Goal: Task Accomplishment & Management: Manage account settings

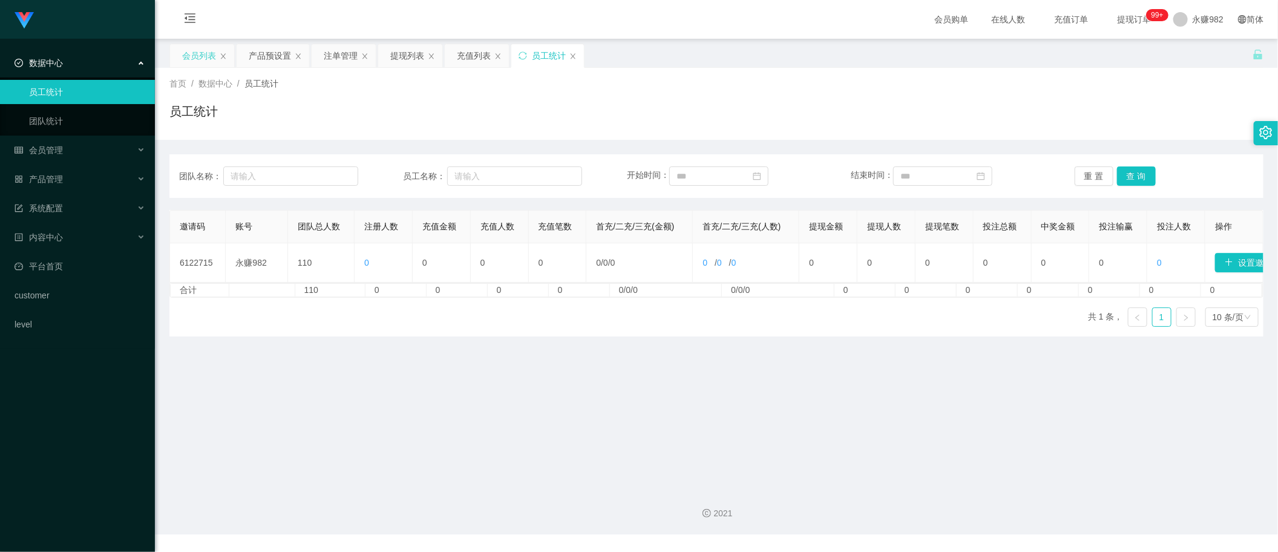
click at [201, 56] on div "会员列表" at bounding box center [199, 55] width 34 height 23
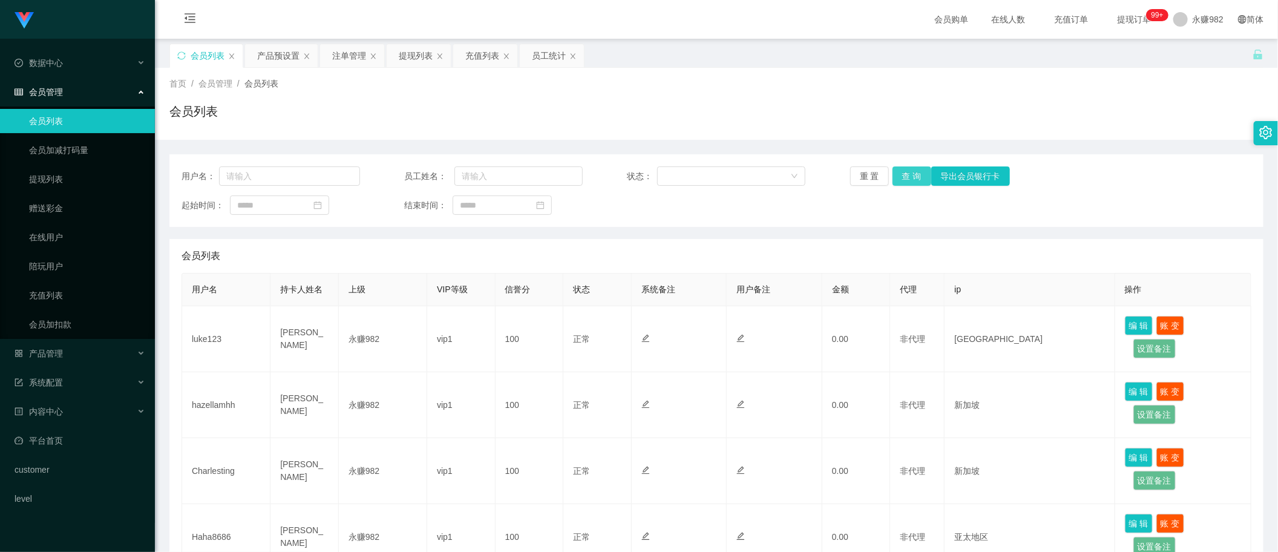
click at [909, 177] on button "查 询" at bounding box center [911, 175] width 39 height 19
click at [467, 65] on div "充值列表" at bounding box center [482, 55] width 34 height 23
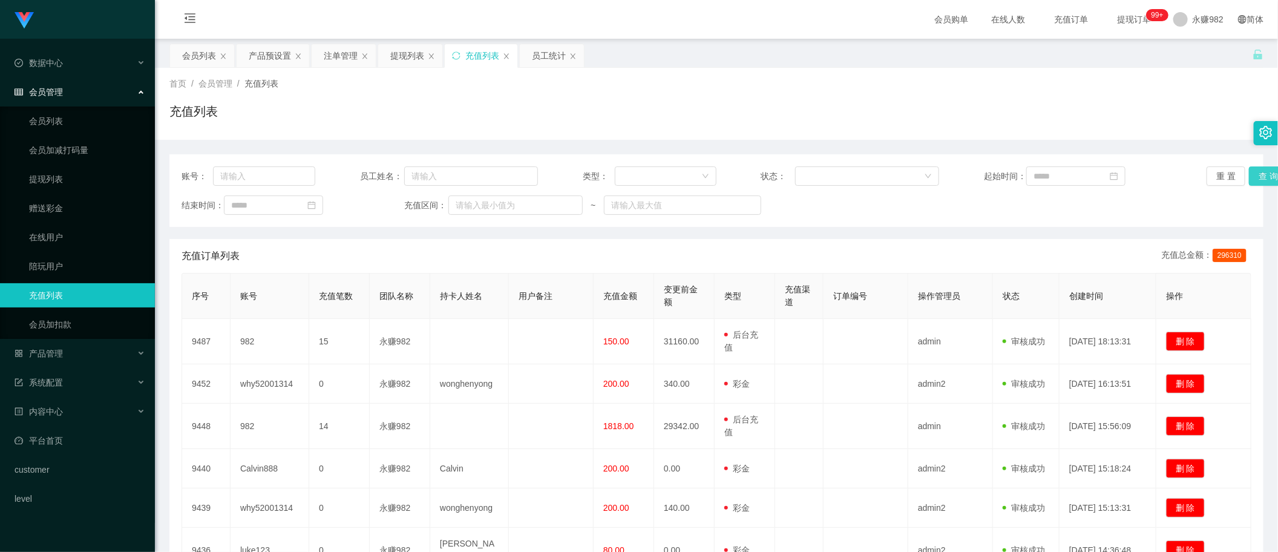
click at [1260, 180] on button "查 询" at bounding box center [1268, 175] width 39 height 19
click at [404, 53] on div "提现列表" at bounding box center [407, 55] width 34 height 23
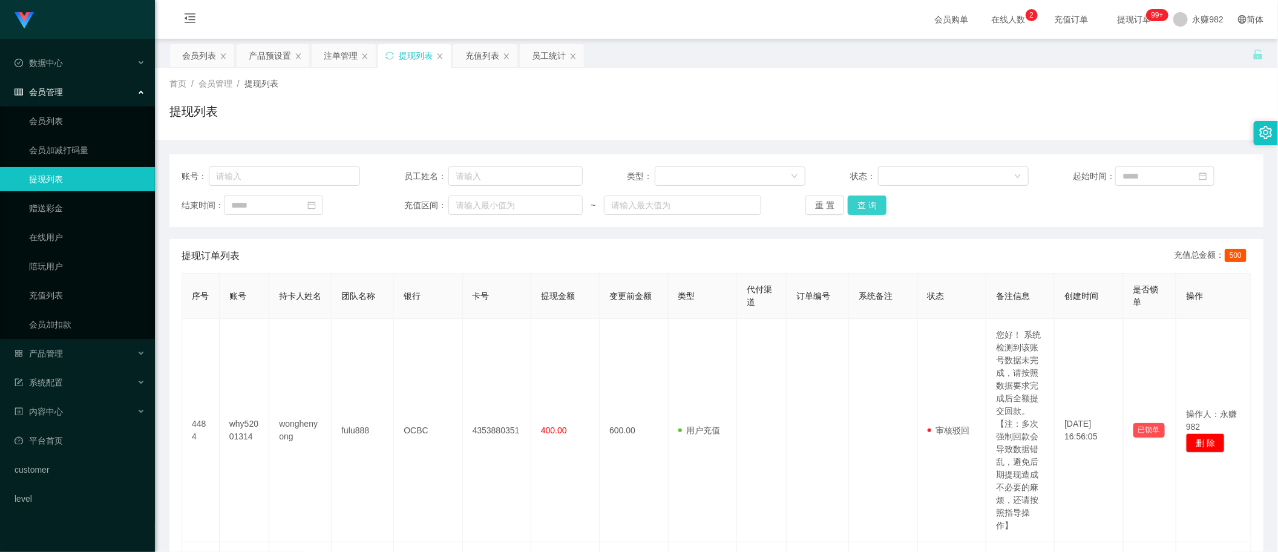
click at [869, 203] on button "查 询" at bounding box center [867, 204] width 39 height 19
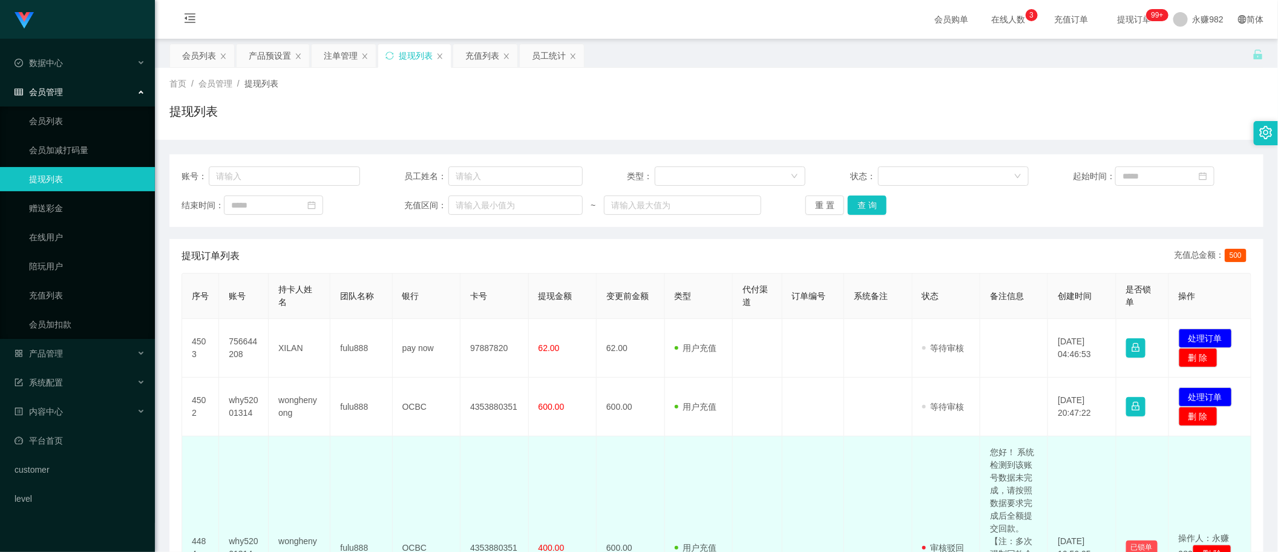
click at [994, 473] on td "您好！ 系统检测到该账号数据未完成，请按照数据要求完成后全额提交回款。【注：多次强制回款会导致数据错乱，避免后期提现造成不必要的麻烦，还请按照指导操作】" at bounding box center [1014, 547] width 68 height 223
copy td "您好！ 系统检测到该账号数据未完成，请按照数据要求完成后全额提交回款。【注：多次强制回款会导致数据错乱，避免后期提现造成不必要的麻烦，还请按照指导操作】"
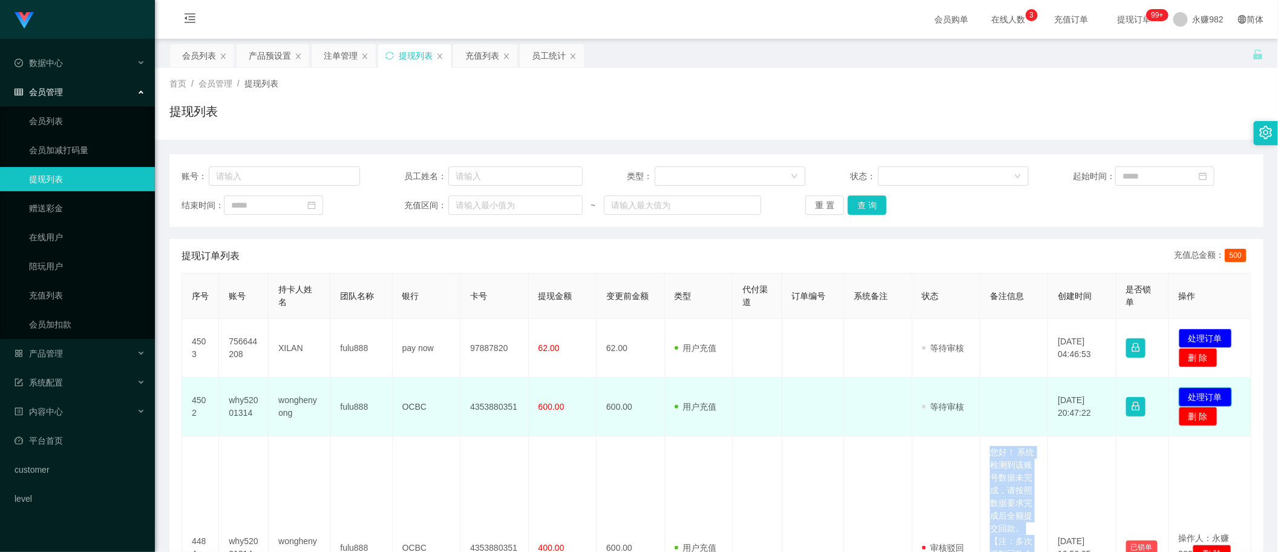
click at [1184, 392] on button "处理订单" at bounding box center [1205, 396] width 53 height 19
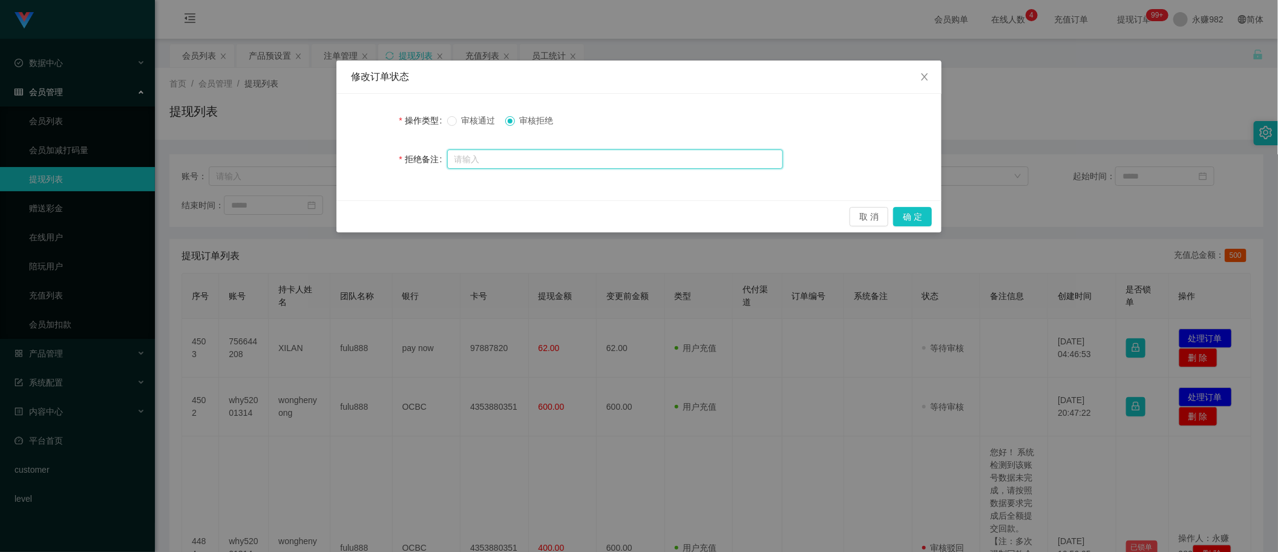
click at [643, 159] on input "text" at bounding box center [615, 158] width 336 height 19
paste input "您好！ 系统检测到该账号数据未完成，请按照数据要求完成后全额提交回款。【注：多次强制回款会导致数据错乱，避免后期提现造成不必要的麻烦，还请按照指导操作】"
type input "您好！ 系统检测到该账号数据未完成，请按照数据要求完成后全额提交回款。【注：多次强制回款会导致数据错乱，避免后期提现造成不必要的麻烦，还请按照指导操作】"
drag, startPoint x: 903, startPoint y: 212, endPoint x: 923, endPoint y: 215, distance: 20.3
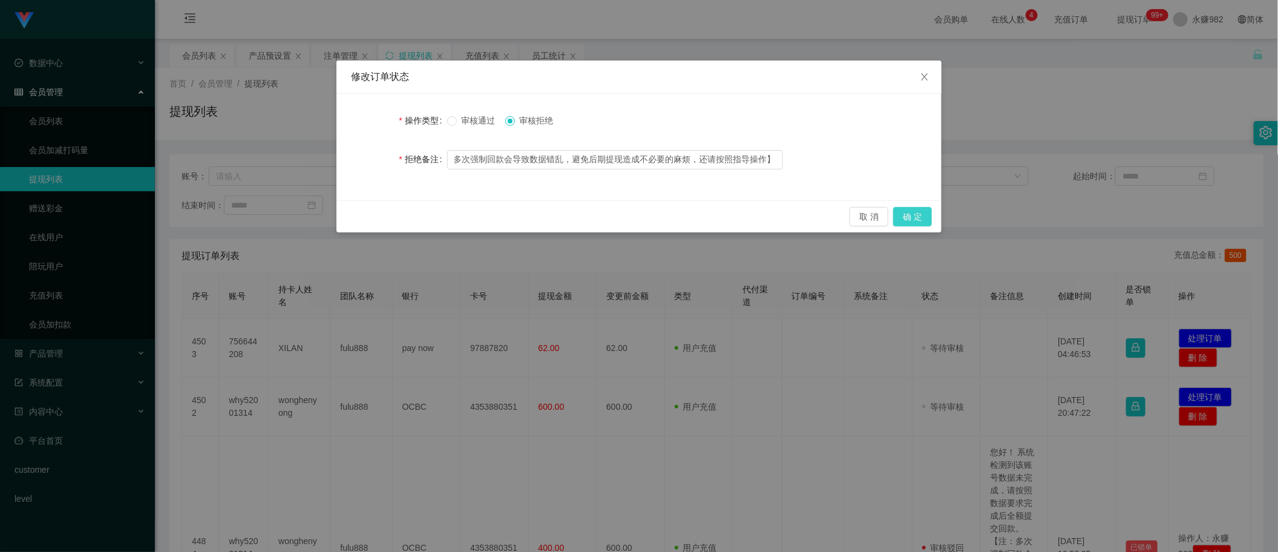
click at [903, 212] on button "确 定" at bounding box center [912, 216] width 39 height 19
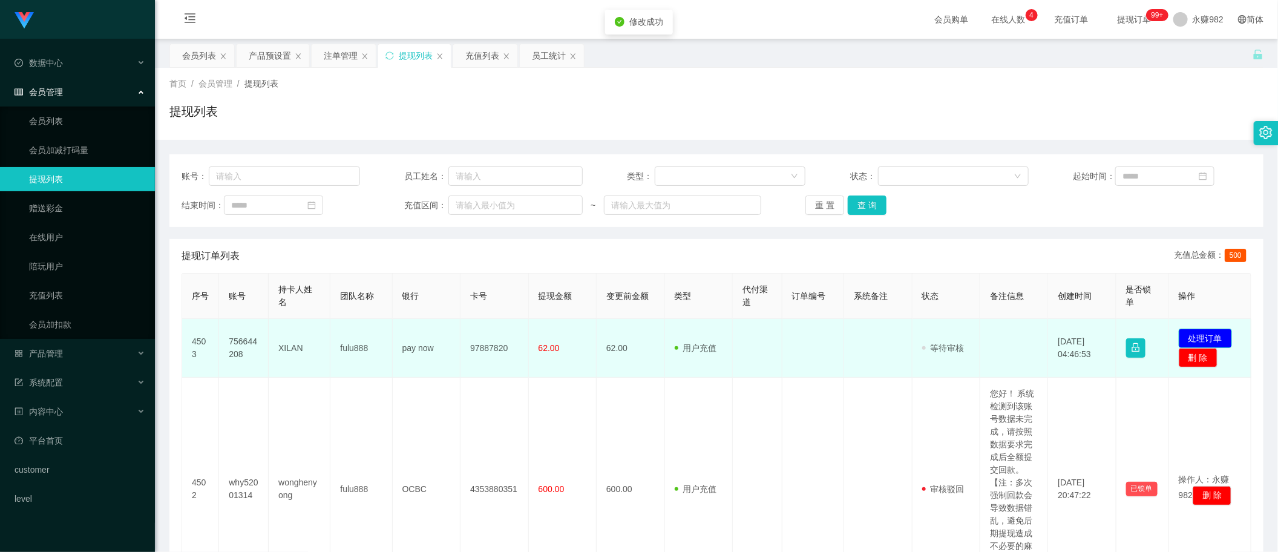
click at [1183, 333] on button "处理订单" at bounding box center [1205, 338] width 53 height 19
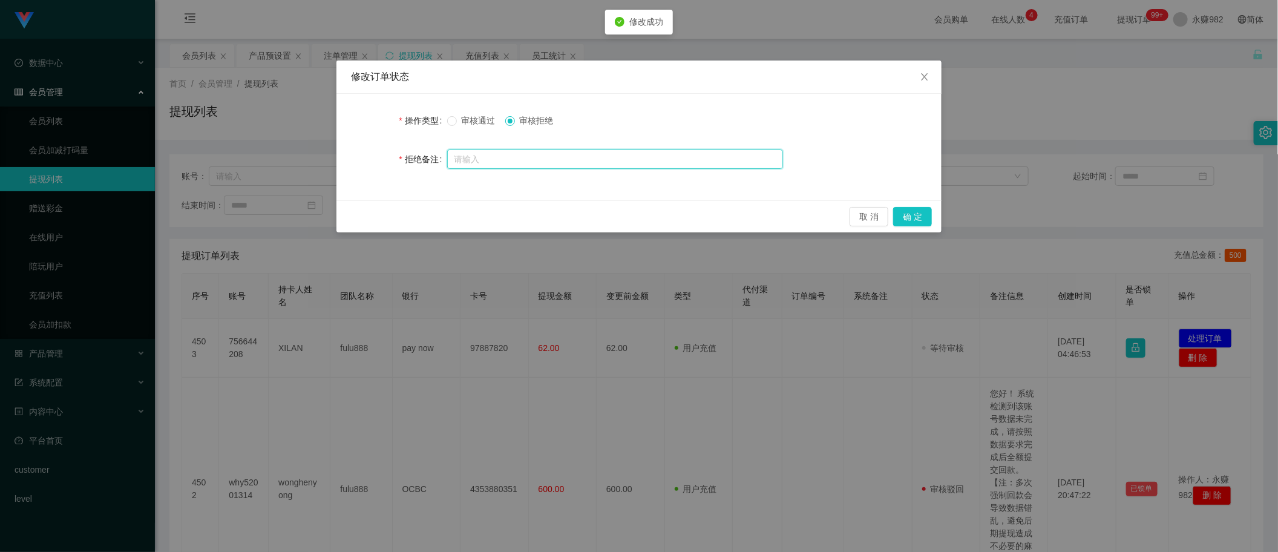
click at [705, 162] on input "text" at bounding box center [615, 158] width 336 height 19
paste input "您好！ 系统检测到该账号数据未完成，请按照数据要求完成后全额提交回款。【注：多次强制回款会导致数据错乱，避免后期提现造成不必要的麻烦，还请按照指导操作】"
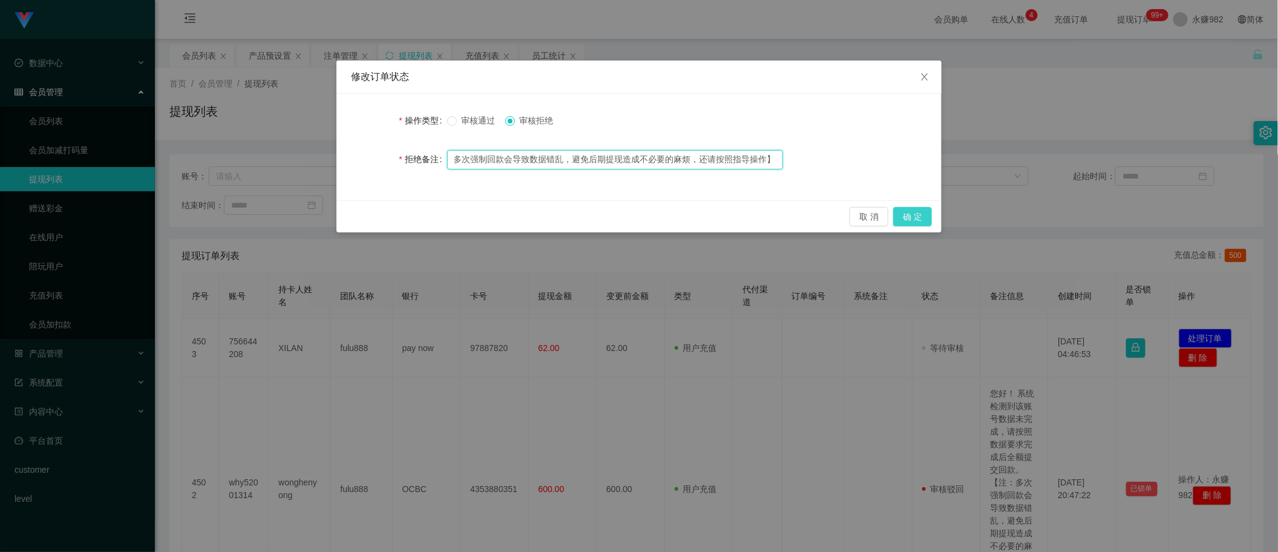
type input "您好！ 系统检测到该账号数据未完成，请按照数据要求完成后全额提交回款。【注：多次强制回款会导致数据错乱，避免后期提现造成不必要的麻烦，还请按照指导操作】"
click at [918, 215] on button "确 定" at bounding box center [912, 216] width 39 height 19
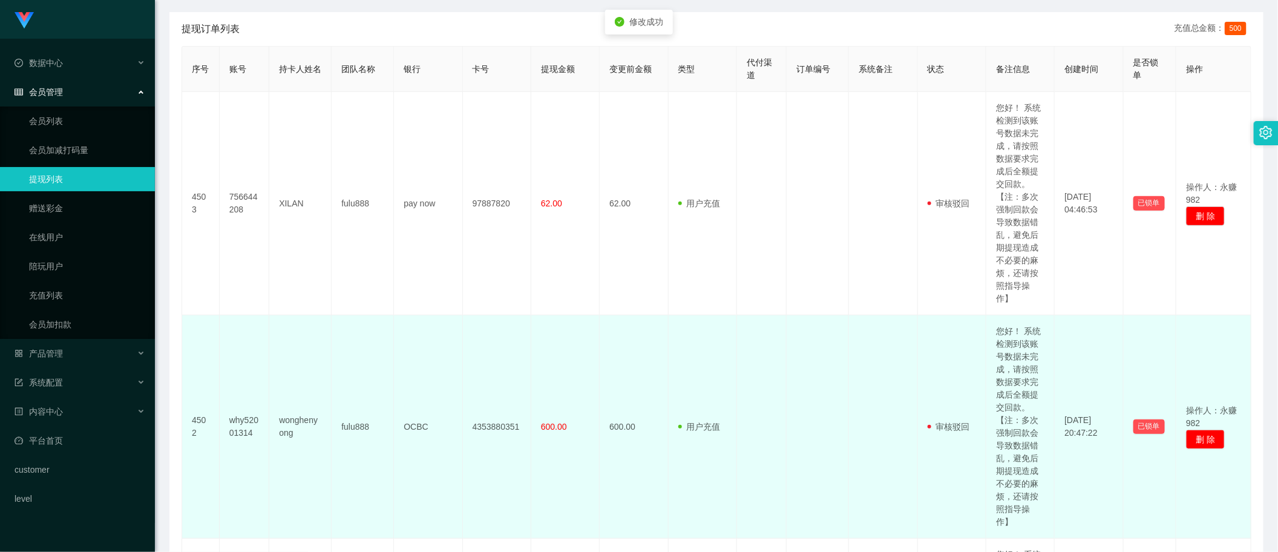
scroll to position [378, 0]
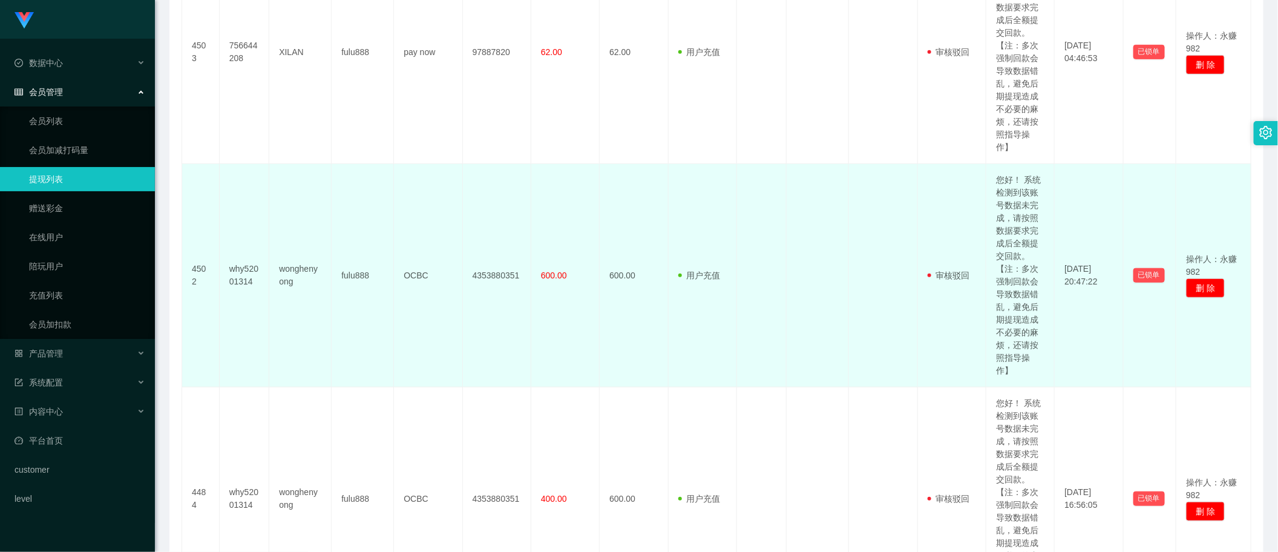
click at [251, 273] on td "why52001314" at bounding box center [245, 275] width 50 height 223
copy td "why52001314"
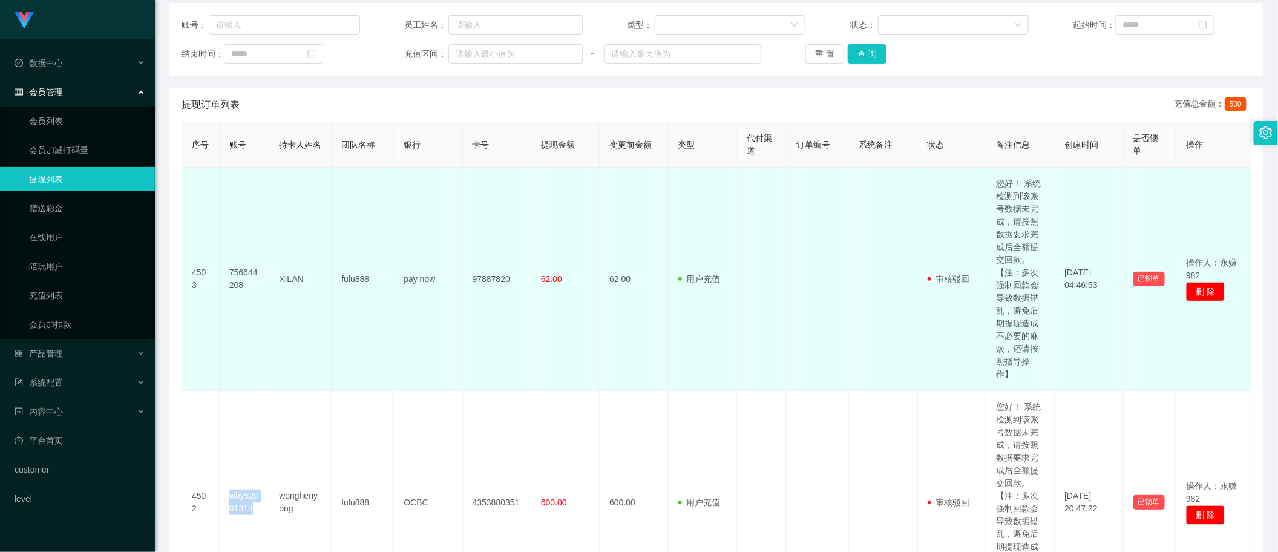
scroll to position [0, 0]
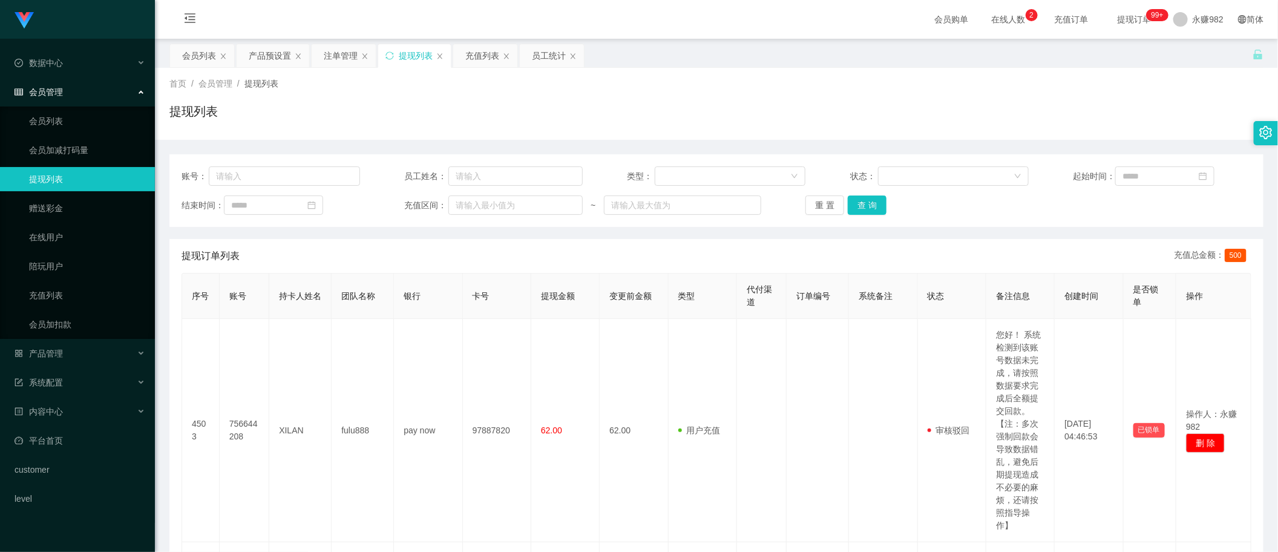
click at [192, 59] on div "会员列表" at bounding box center [199, 55] width 34 height 23
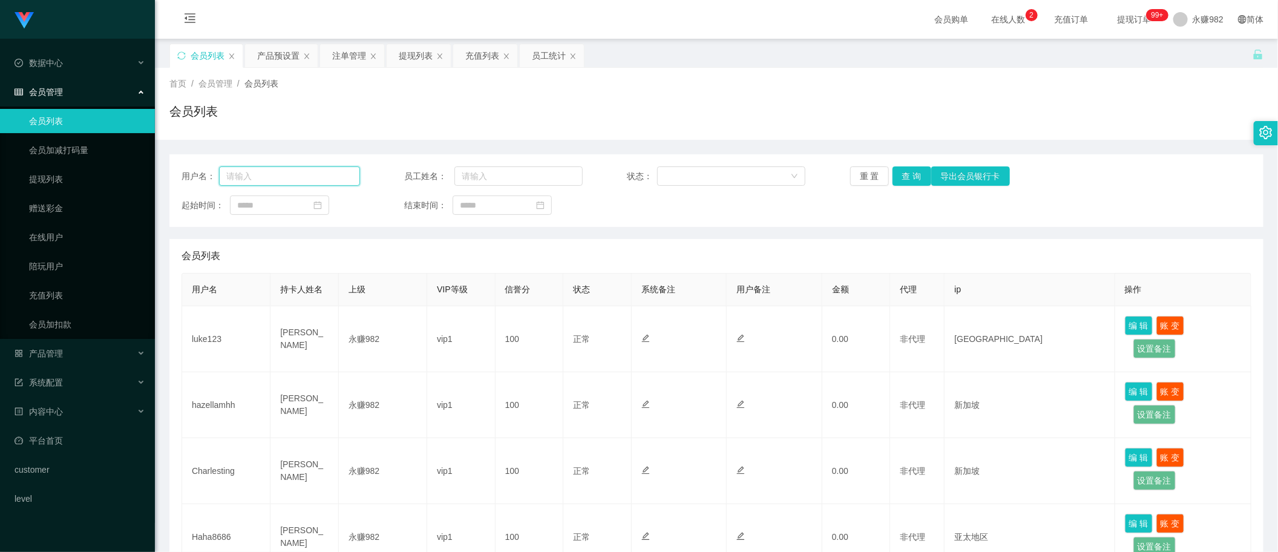
click at [303, 172] on input "text" at bounding box center [289, 175] width 141 height 19
paste input "why52001314"
type input "why52001314"
click at [900, 174] on button "查 询" at bounding box center [911, 175] width 39 height 19
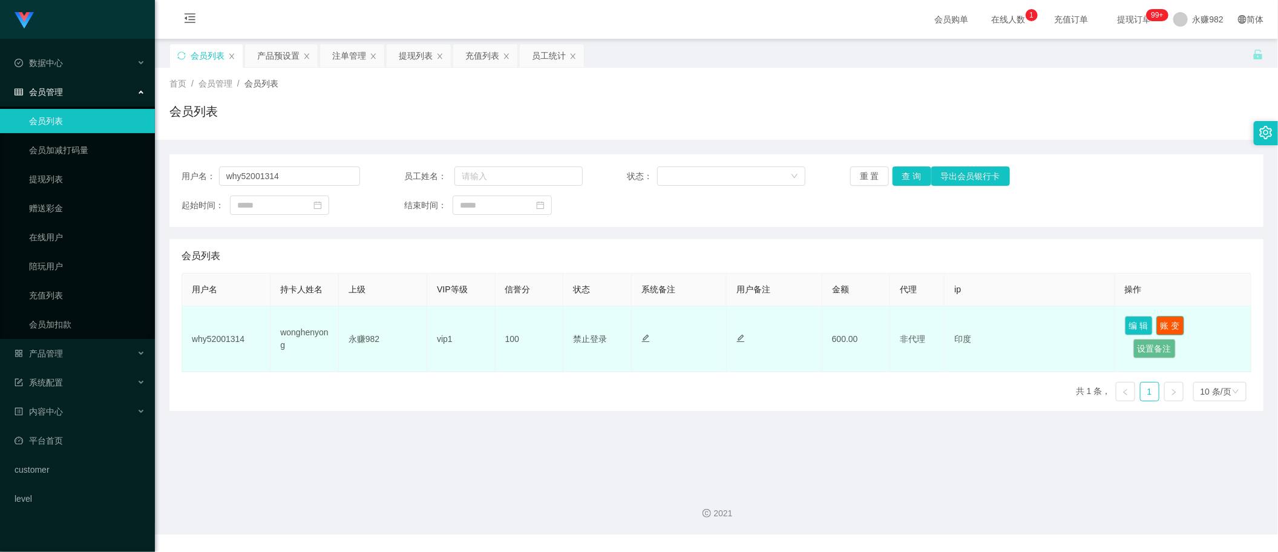
click at [1159, 323] on button "账 变" at bounding box center [1170, 325] width 28 height 19
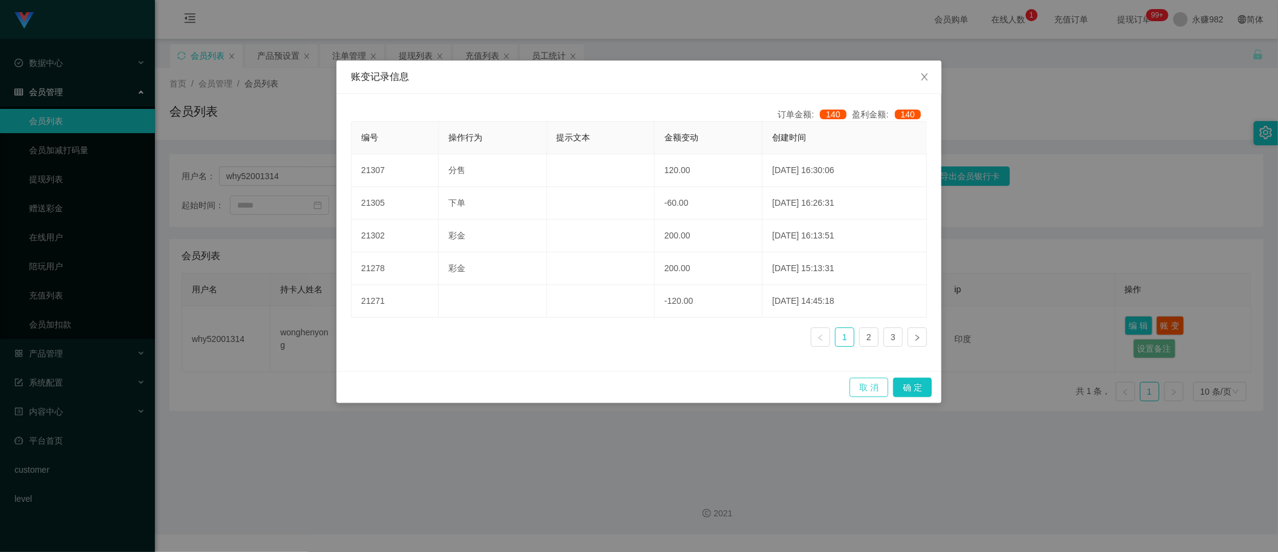
click at [863, 392] on button "取 消" at bounding box center [869, 387] width 39 height 19
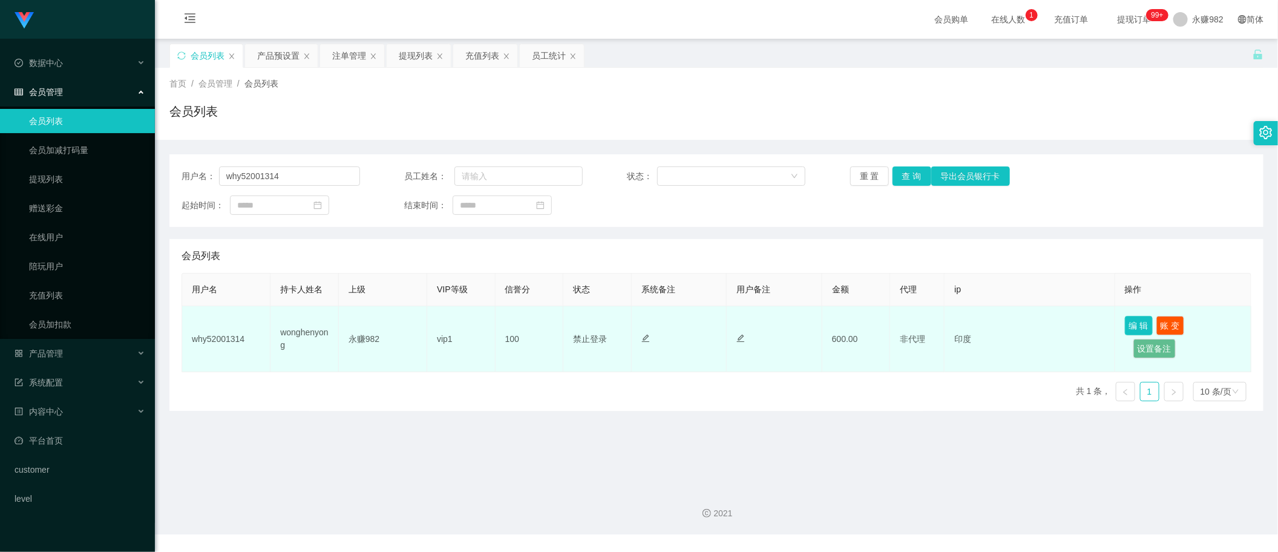
click at [1135, 325] on button "编 辑" at bounding box center [1139, 325] width 28 height 19
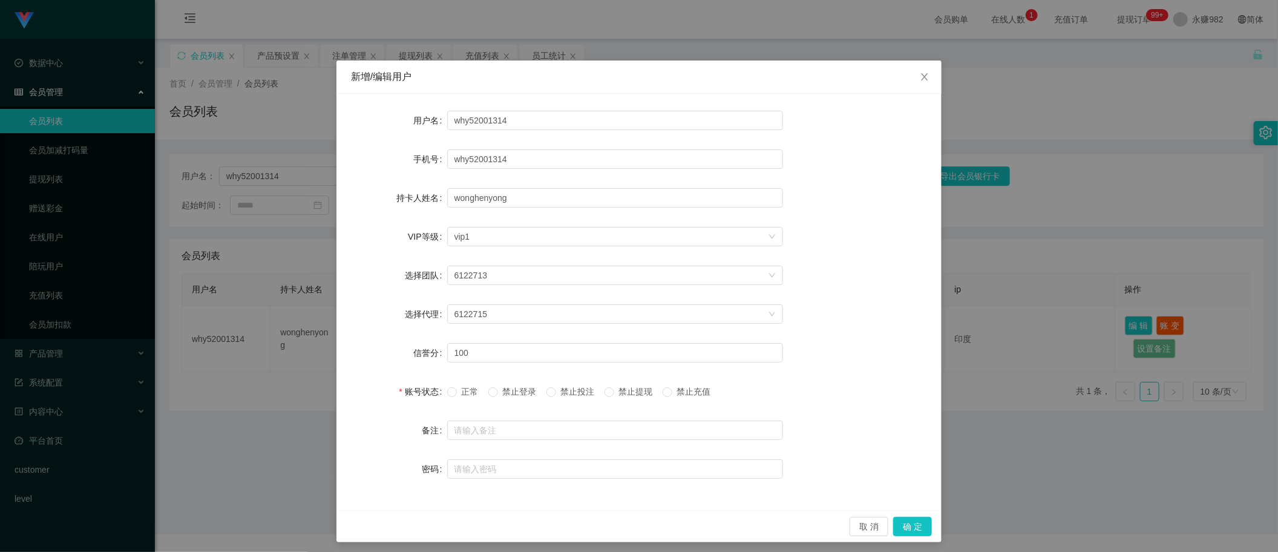
click at [646, 391] on span "禁止提现" at bounding box center [636, 392] width 44 height 10
click at [909, 528] on button "确 定" at bounding box center [912, 526] width 39 height 19
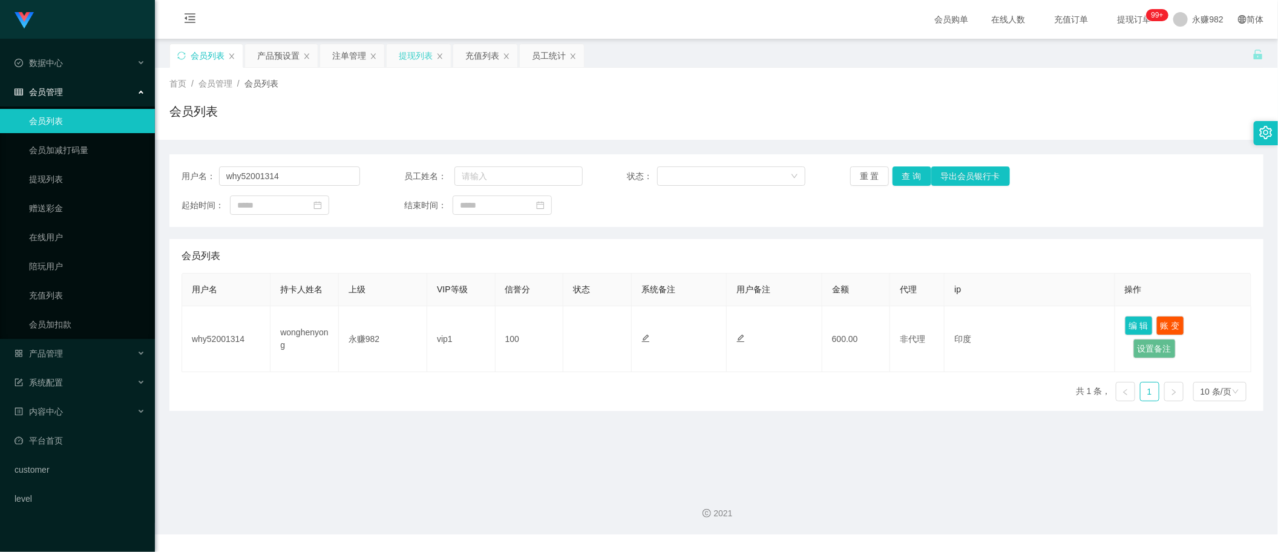
click at [404, 59] on div "提现列表" at bounding box center [416, 55] width 34 height 23
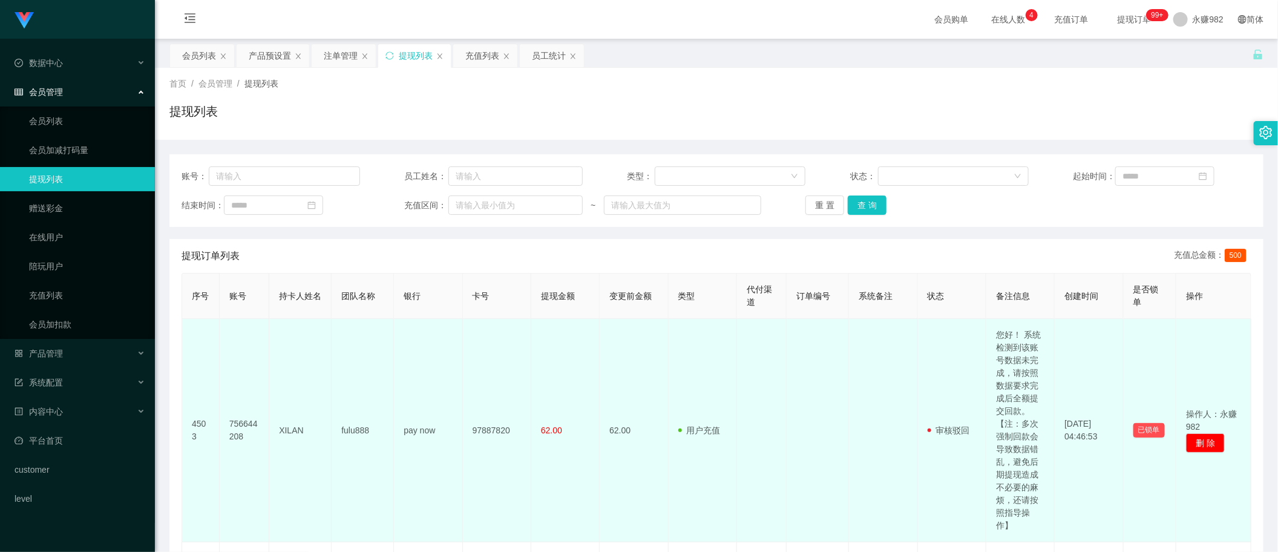
click at [238, 419] on td "756644208" at bounding box center [245, 430] width 50 height 223
copy td "756644208"
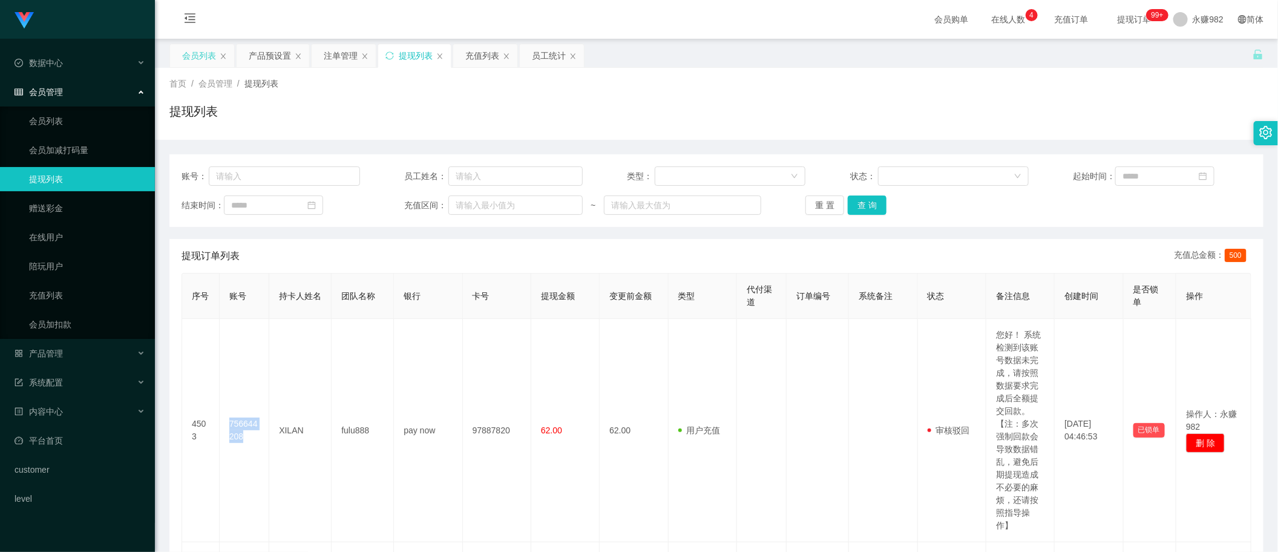
click at [183, 59] on div "会员列表" at bounding box center [199, 55] width 34 height 23
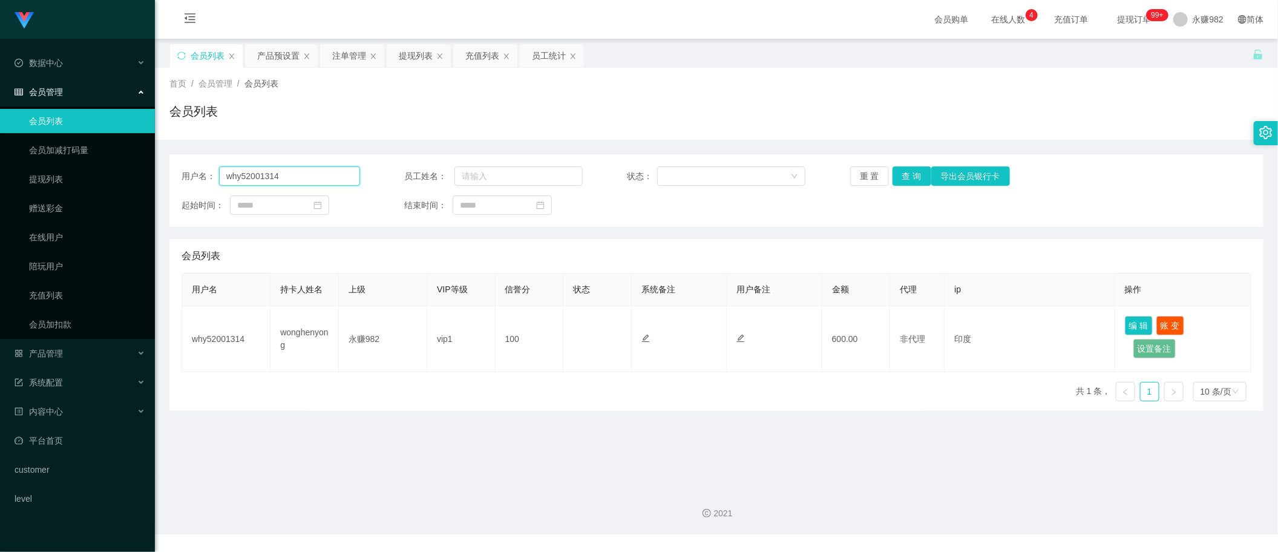
click at [333, 173] on input "why52001314" at bounding box center [289, 175] width 141 height 19
paste input "756644208"
type input "756644208"
click at [909, 167] on button "查 询" at bounding box center [911, 175] width 39 height 19
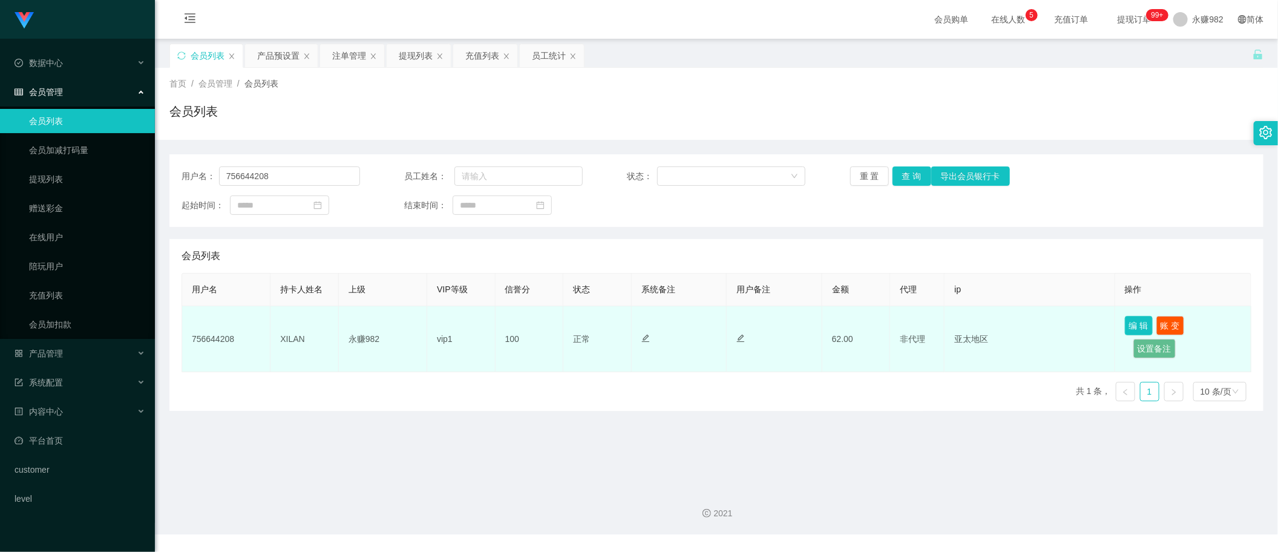
click at [1130, 328] on button "编 辑" at bounding box center [1139, 325] width 28 height 19
type input "756644208"
type input "XILAN"
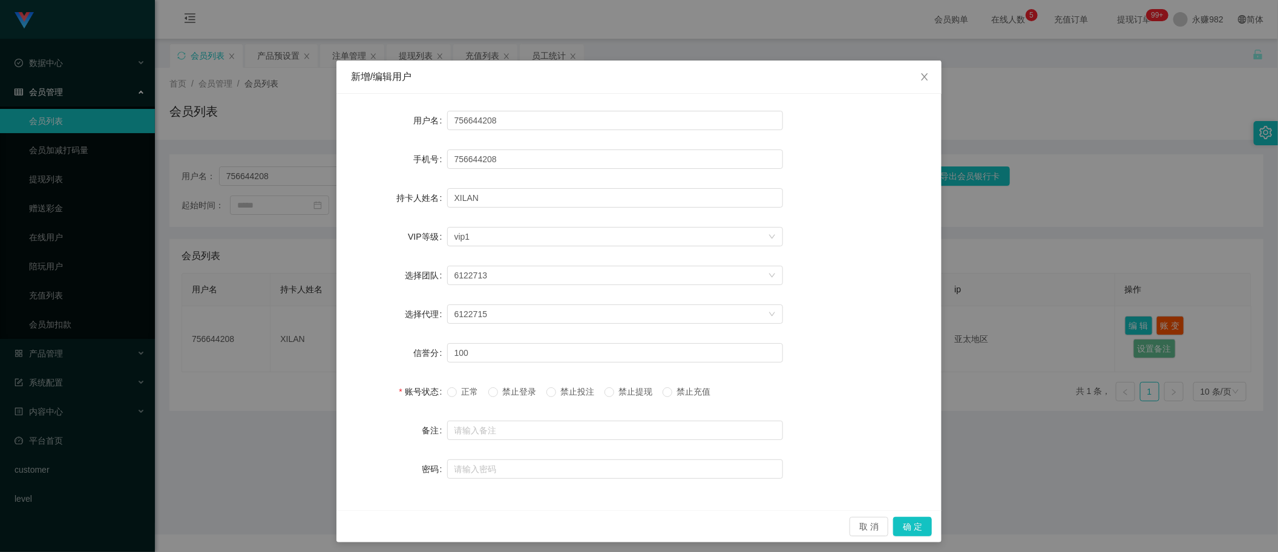
click at [621, 392] on span "禁止提现" at bounding box center [636, 392] width 44 height 10
click at [897, 522] on button "确 定" at bounding box center [912, 526] width 39 height 19
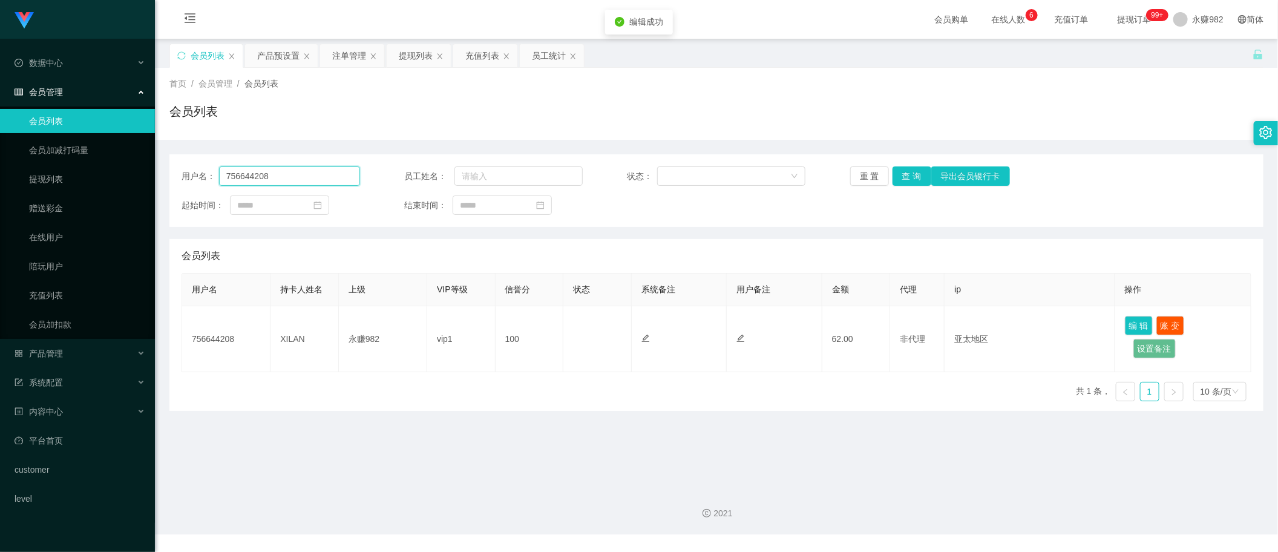
click at [323, 173] on input "756644208" at bounding box center [289, 175] width 141 height 19
click at [905, 172] on button "查 询" at bounding box center [911, 175] width 39 height 19
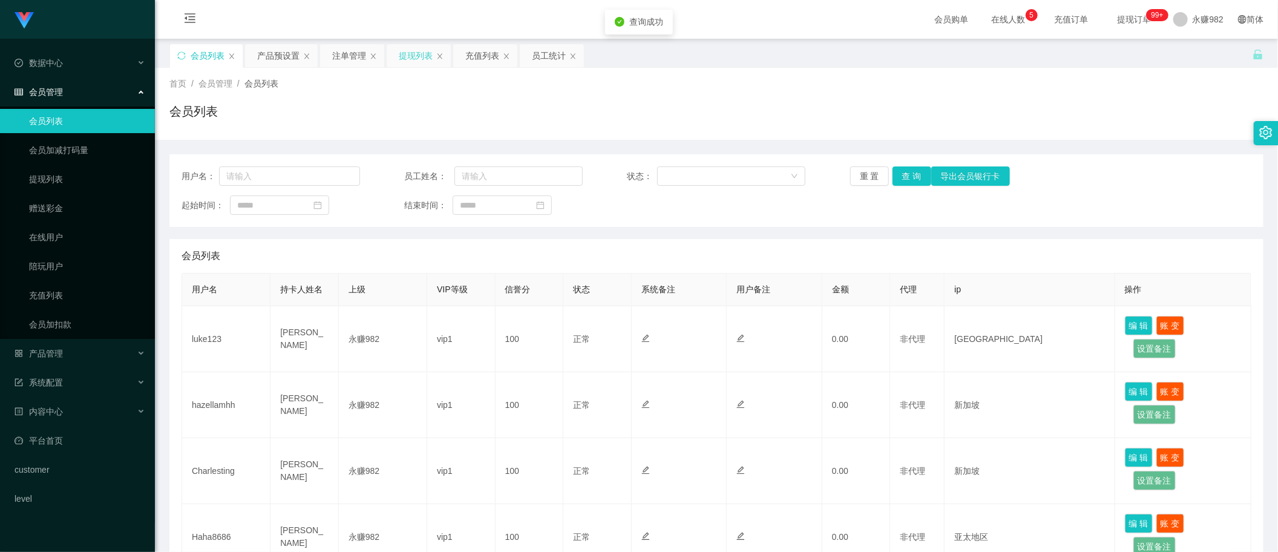
click at [421, 56] on div "提现列表" at bounding box center [416, 55] width 34 height 23
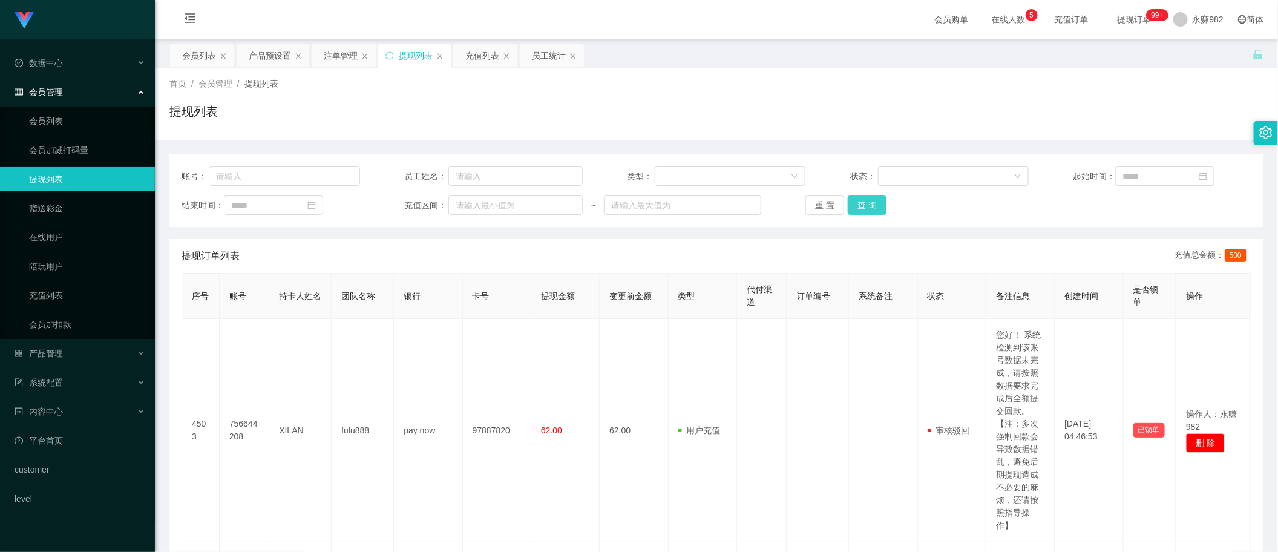
click at [869, 205] on button "查 询" at bounding box center [867, 204] width 39 height 19
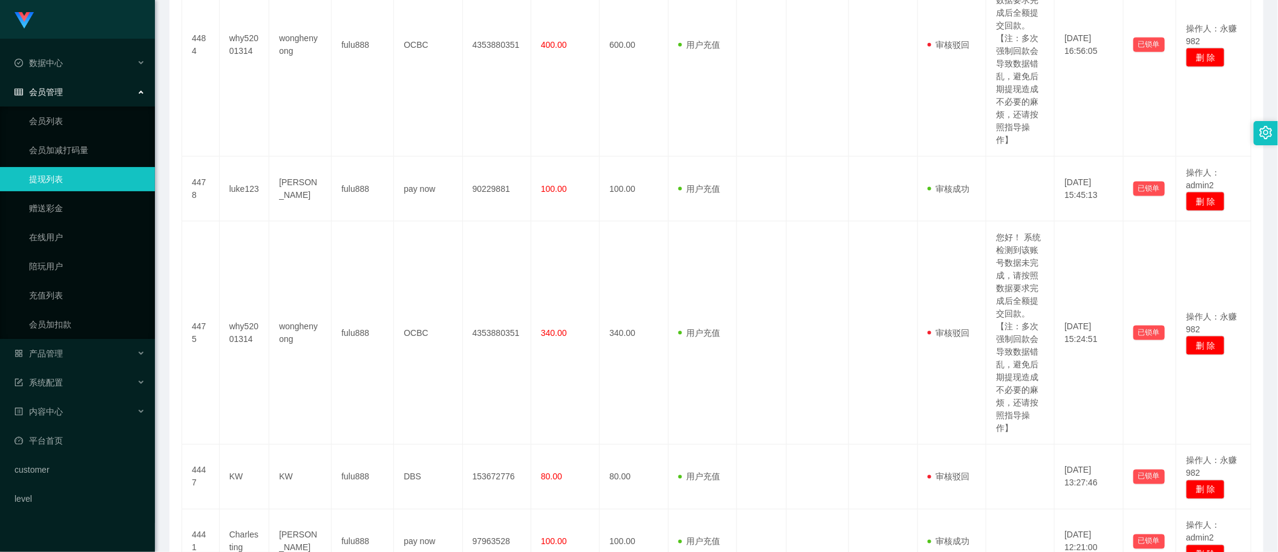
scroll to position [1145, 0]
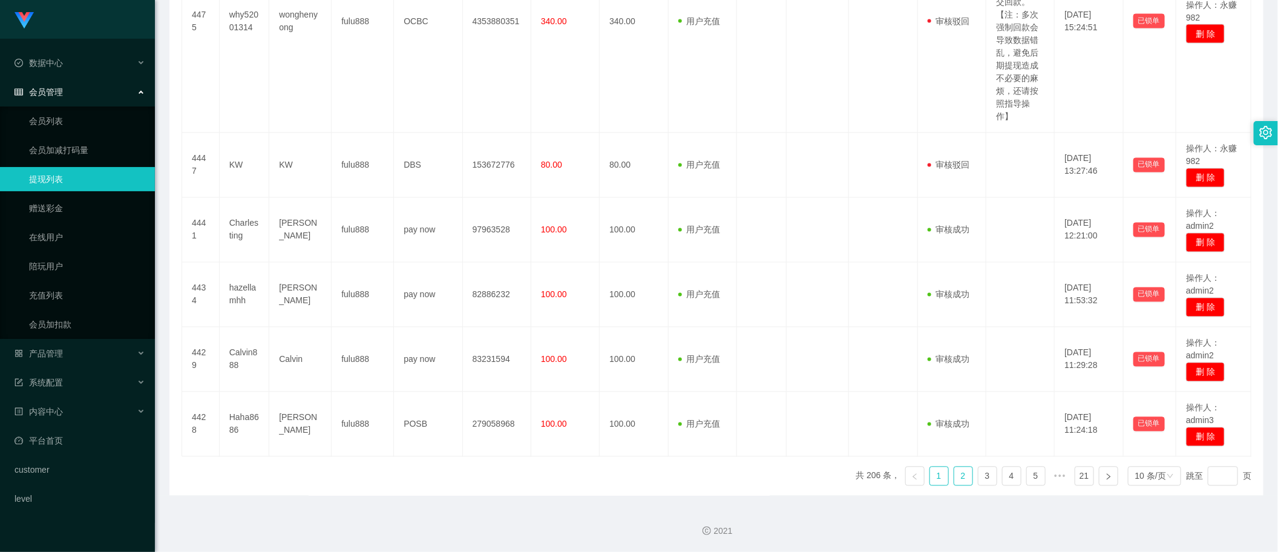
click at [954, 474] on link "2" at bounding box center [963, 476] width 18 height 18
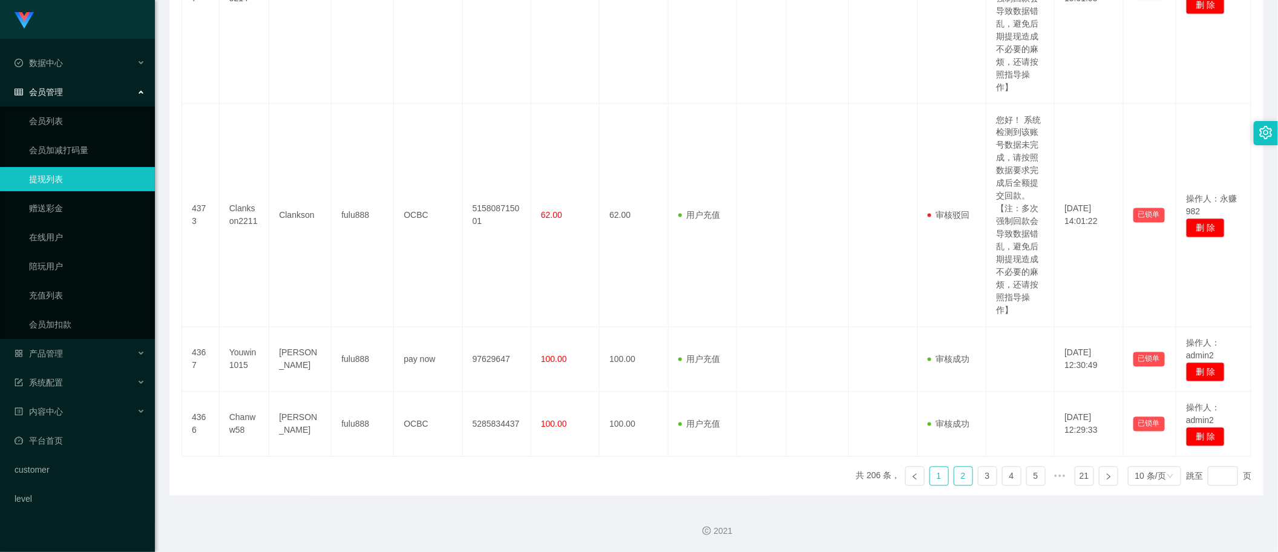
click at [930, 479] on link "1" at bounding box center [939, 476] width 18 height 18
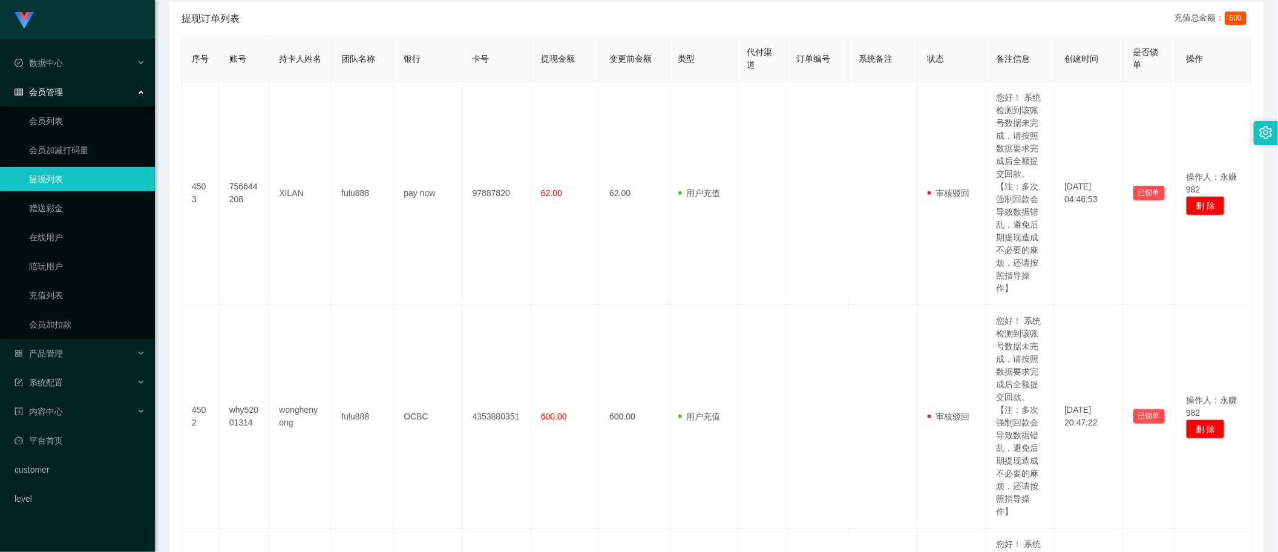
scroll to position [0, 0]
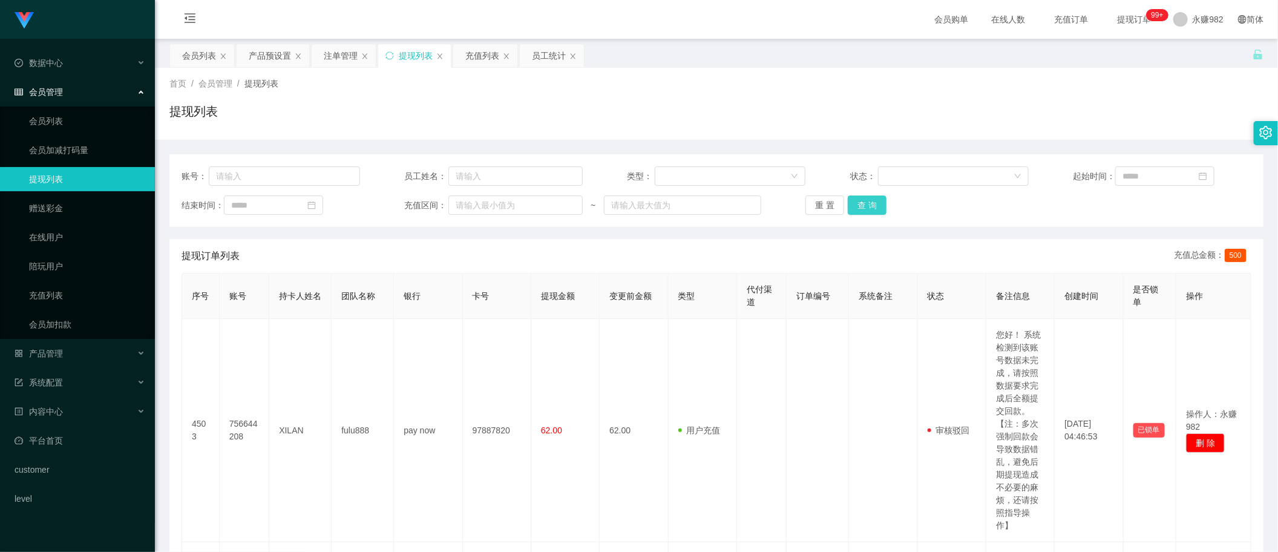
click at [866, 207] on button "查 询" at bounding box center [867, 204] width 39 height 19
